Goal: Information Seeking & Learning: Learn about a topic

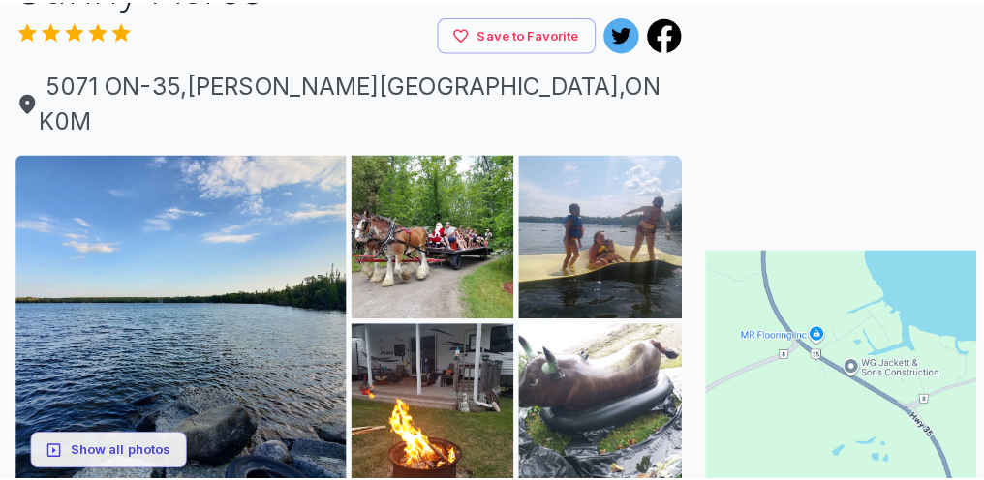
scroll to position [257, 0]
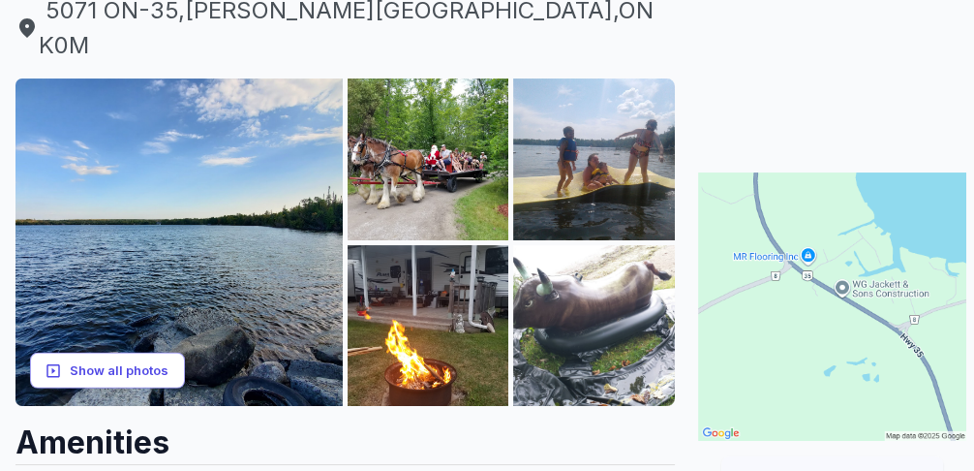
click at [110, 352] on button "Show all photos" at bounding box center [107, 370] width 155 height 36
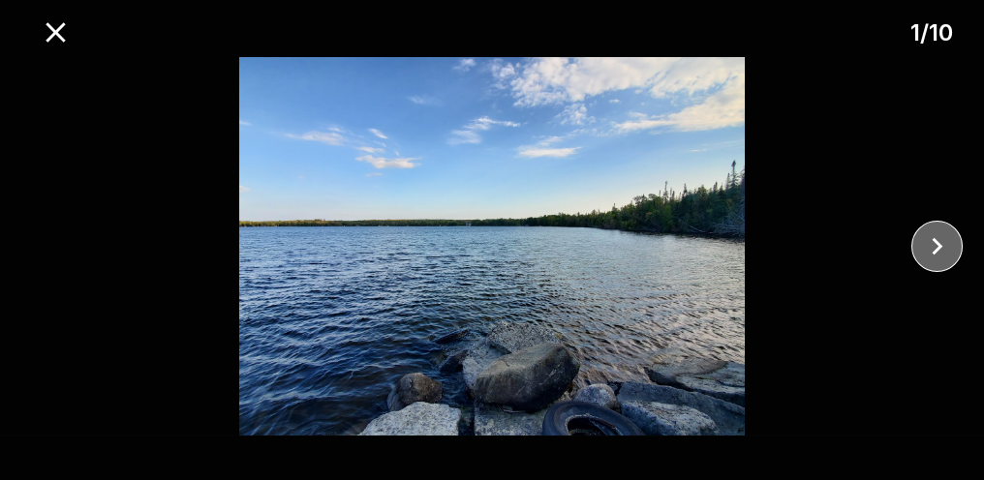
click at [936, 242] on icon "close" at bounding box center [937, 246] width 11 height 17
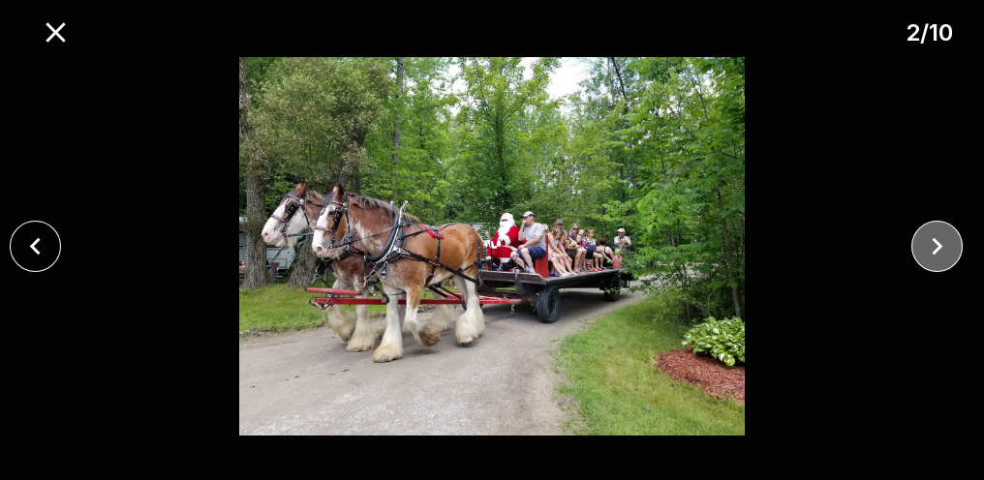
click at [936, 242] on icon "close" at bounding box center [937, 246] width 11 height 17
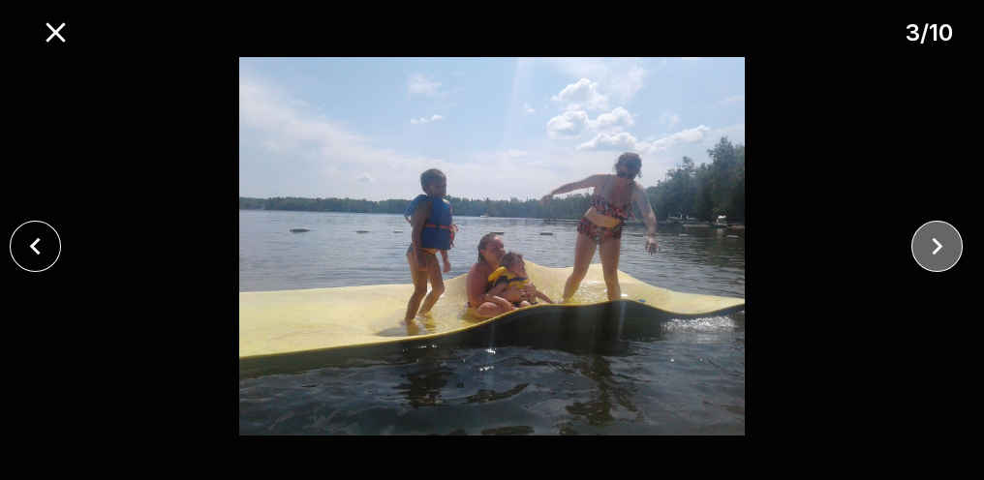
click at [936, 242] on icon "close" at bounding box center [937, 246] width 11 height 17
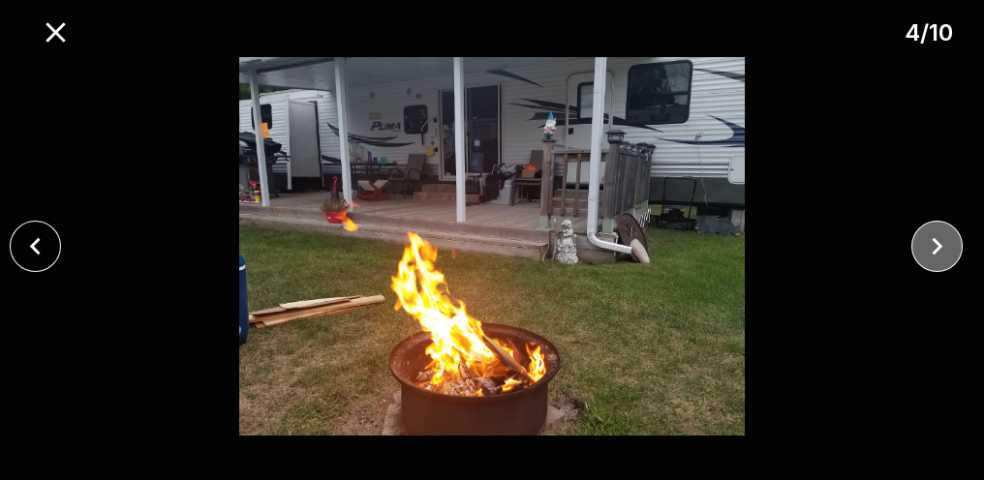
click at [932, 241] on icon "close" at bounding box center [937, 246] width 34 height 34
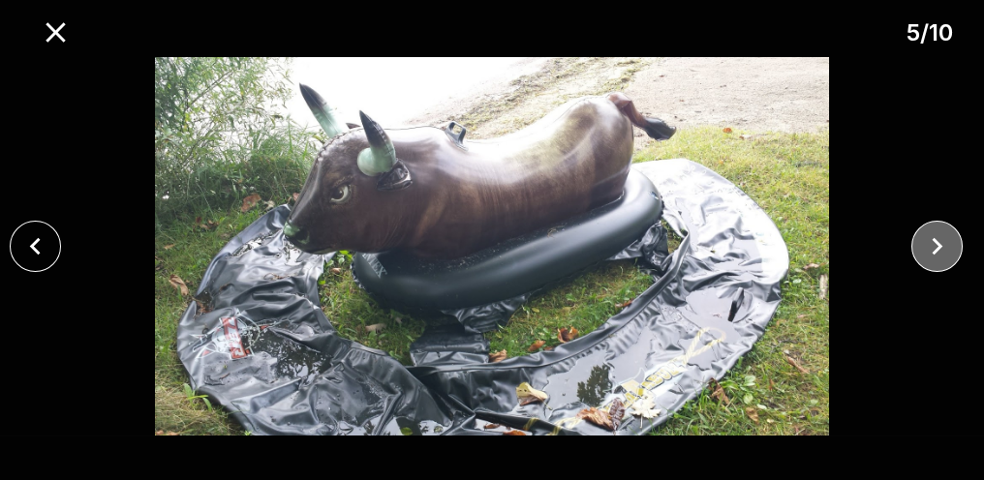
click at [932, 241] on icon "close" at bounding box center [937, 246] width 34 height 34
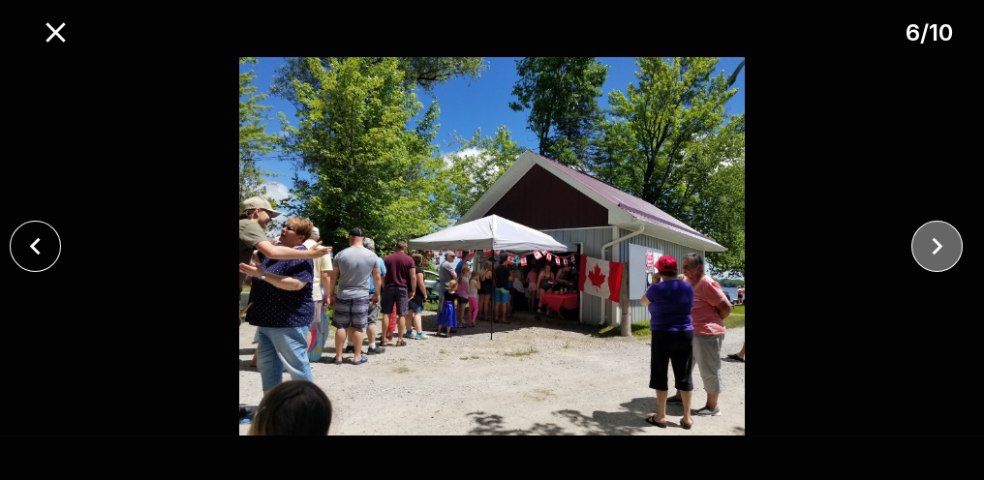
click at [932, 241] on icon "close" at bounding box center [937, 246] width 34 height 34
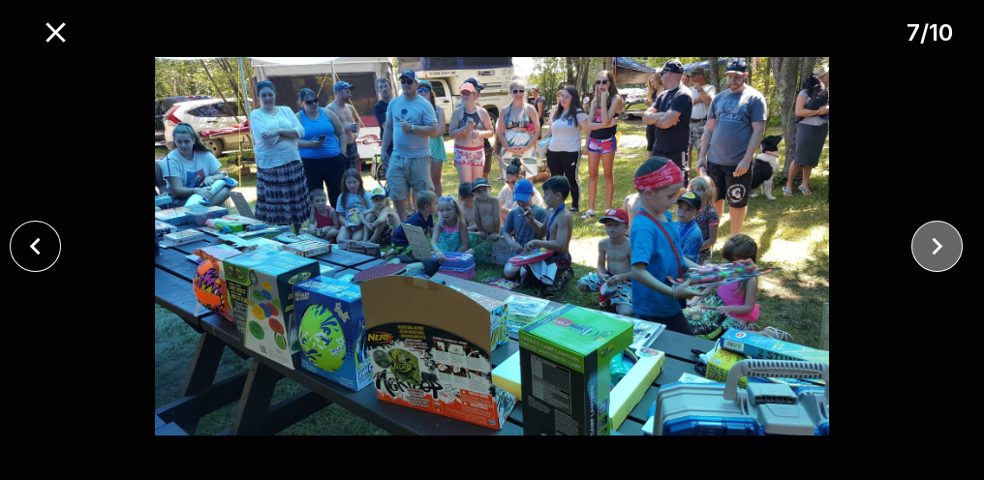
click at [936, 242] on icon "close" at bounding box center [937, 246] width 11 height 17
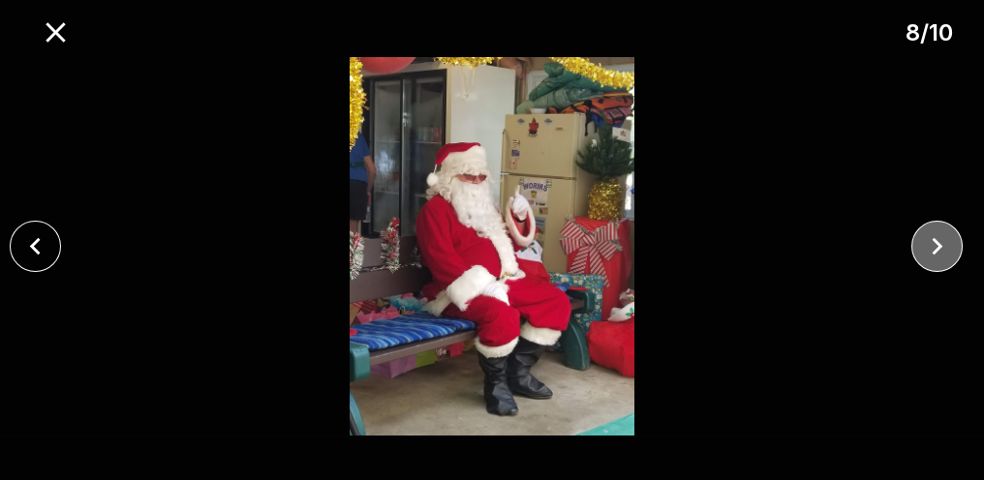
click at [936, 242] on icon "close" at bounding box center [937, 246] width 11 height 17
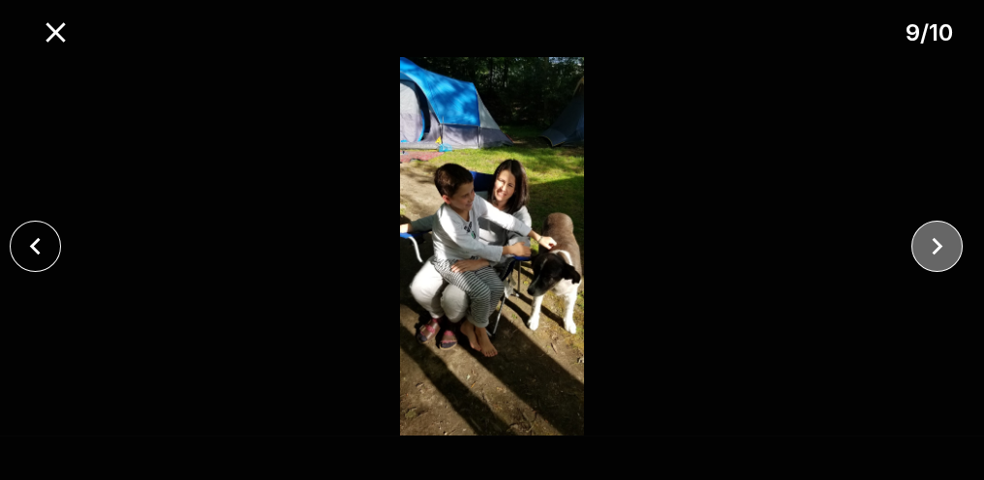
click at [936, 242] on icon "close" at bounding box center [937, 246] width 11 height 17
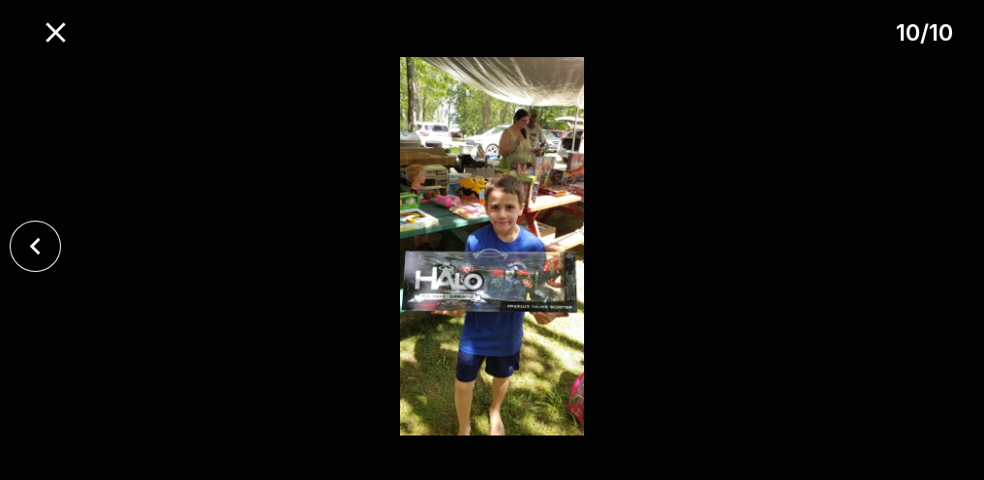
click at [936, 242] on div at bounding box center [492, 246] width 984 height 379
